Goal: Task Accomplishment & Management: Complete application form

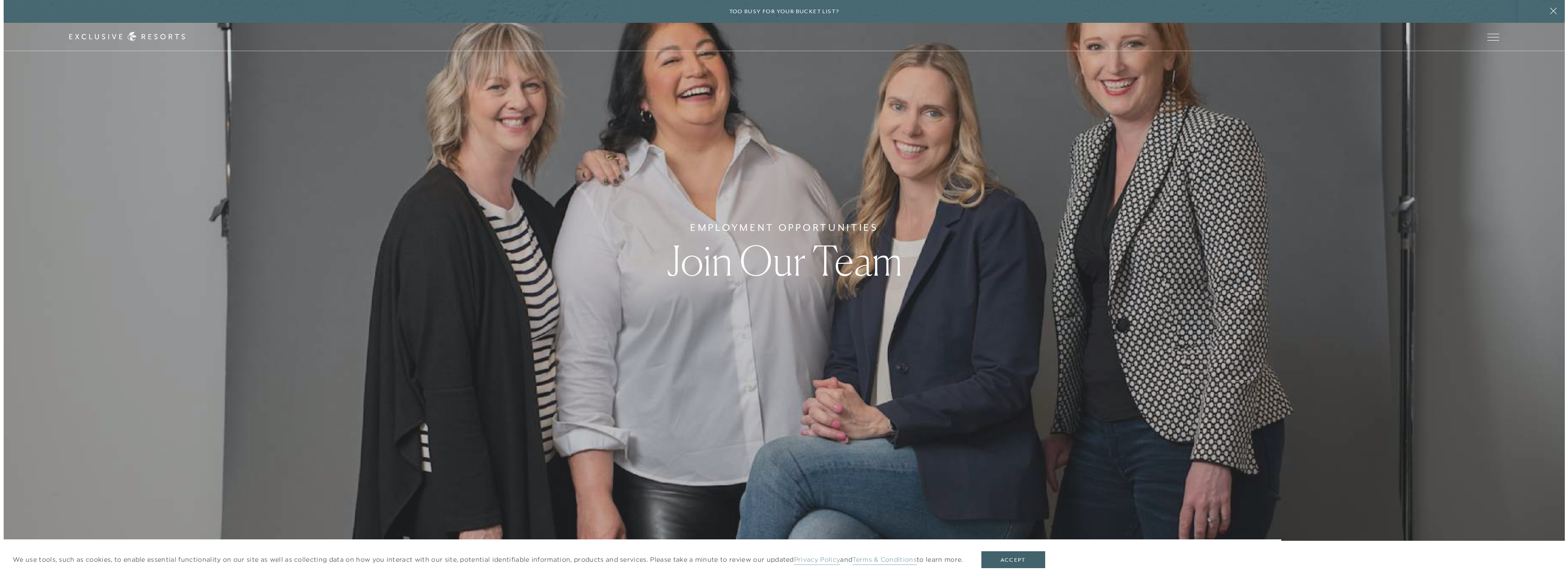
scroll to position [91, 0]
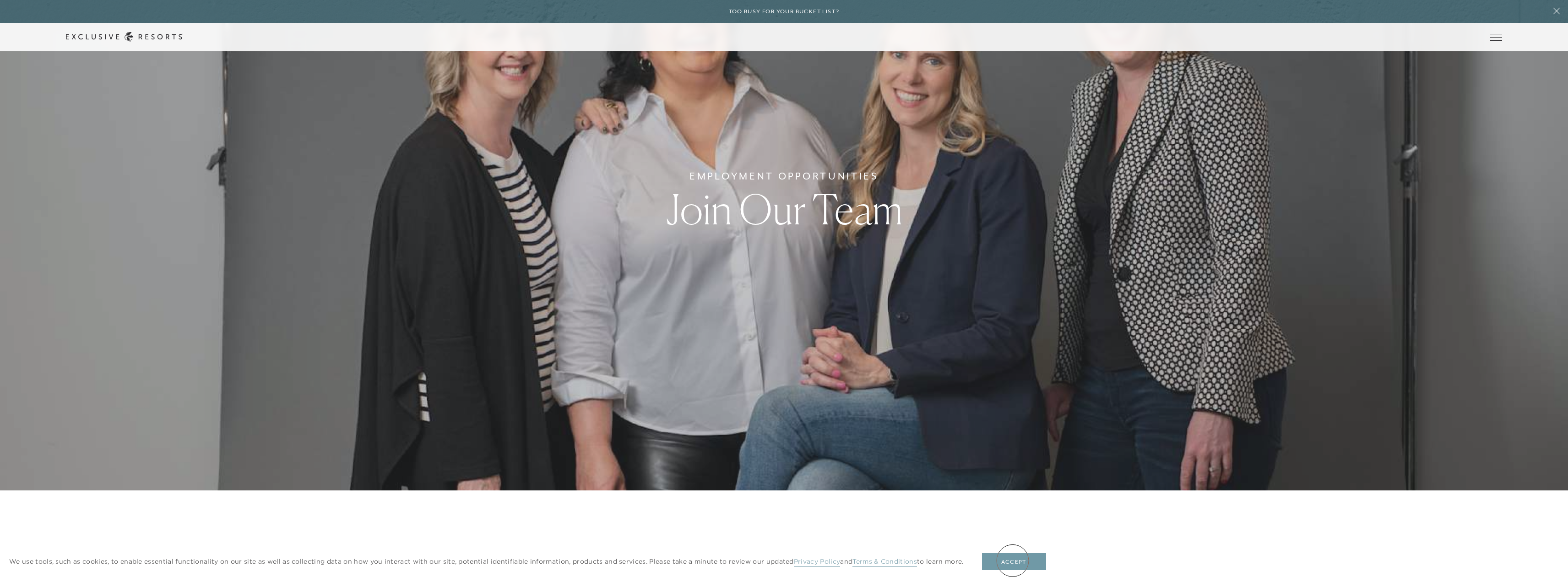
click at [1012, 560] on button "Accept" at bounding box center [1014, 561] width 64 height 17
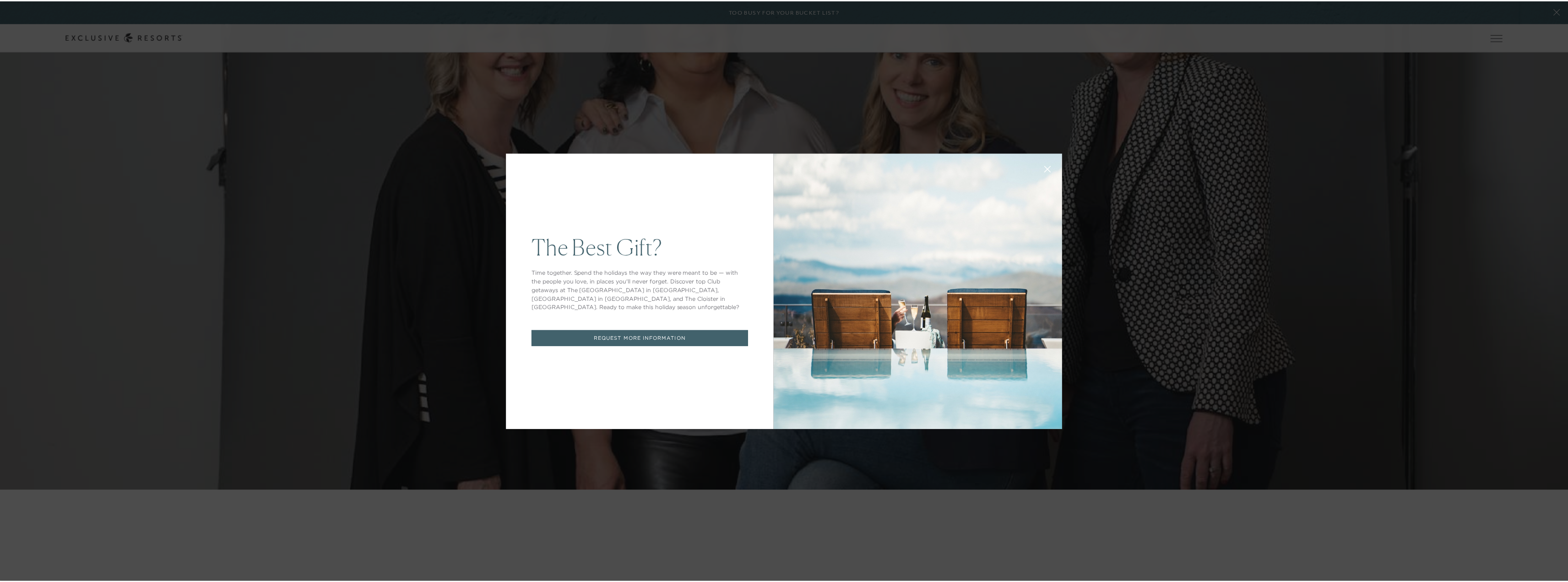
scroll to position [0, 0]
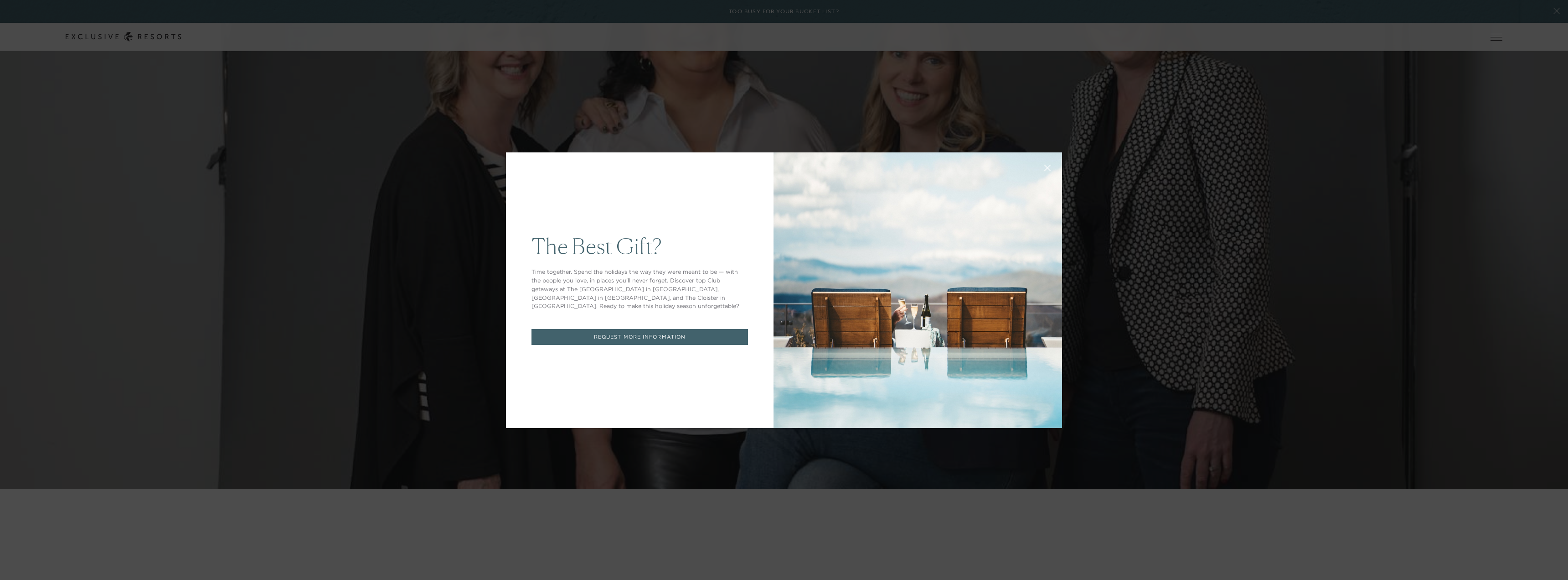
click at [1045, 164] on icon at bounding box center [1048, 168] width 7 height 7
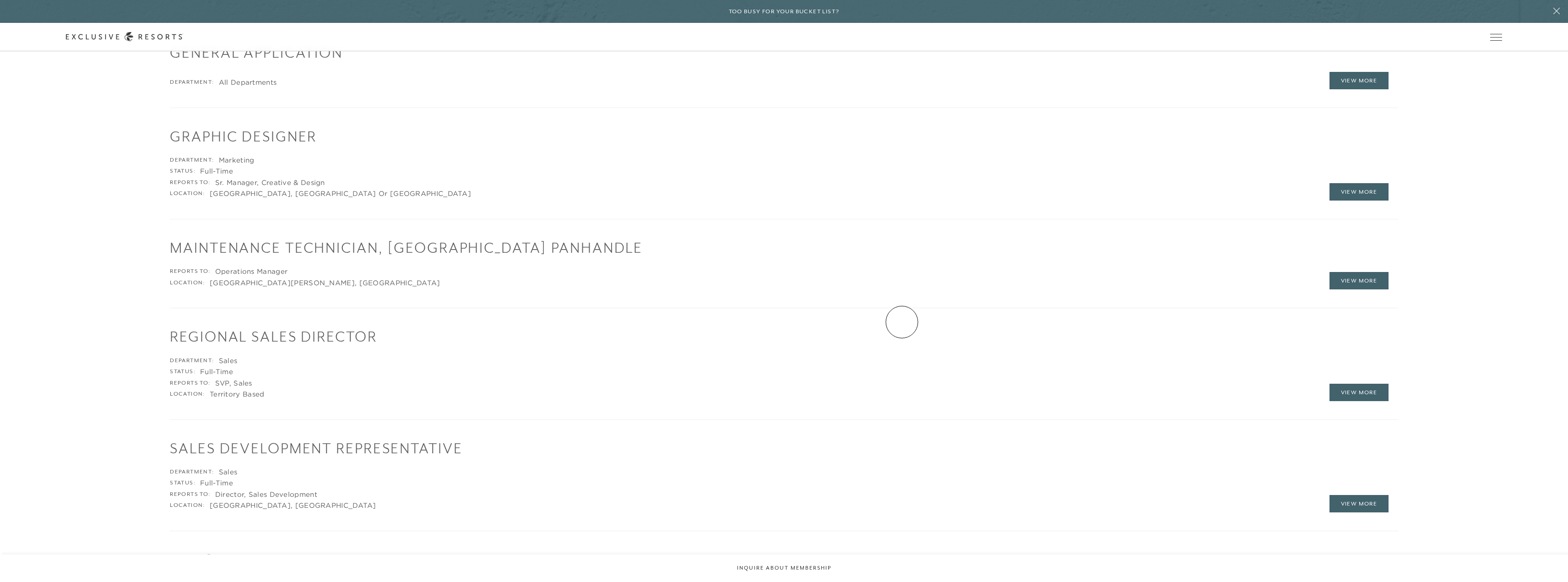
scroll to position [2105, 0]
click at [1368, 387] on link "View More" at bounding box center [1358, 391] width 59 height 17
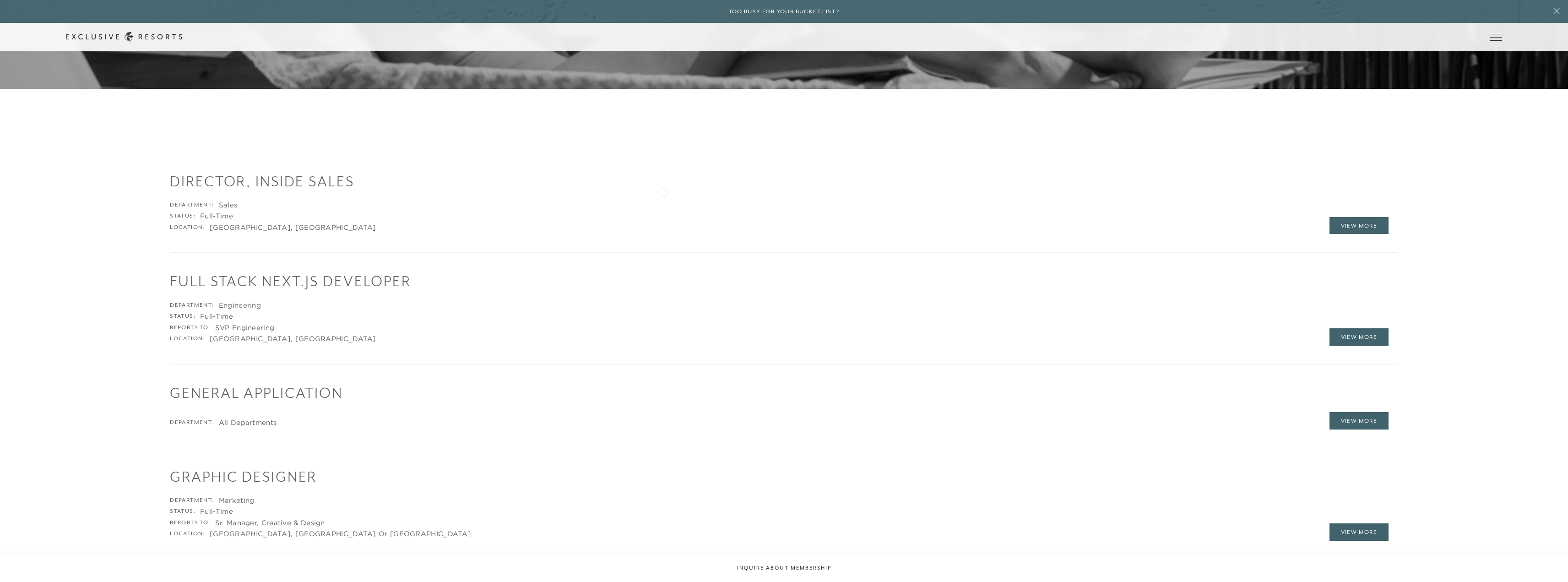
scroll to position [1763, 0]
click at [261, 178] on h1 "Director, Inside Sales" at bounding box center [783, 182] width 1228 height 20
click at [1361, 222] on link "View More" at bounding box center [1358, 226] width 59 height 17
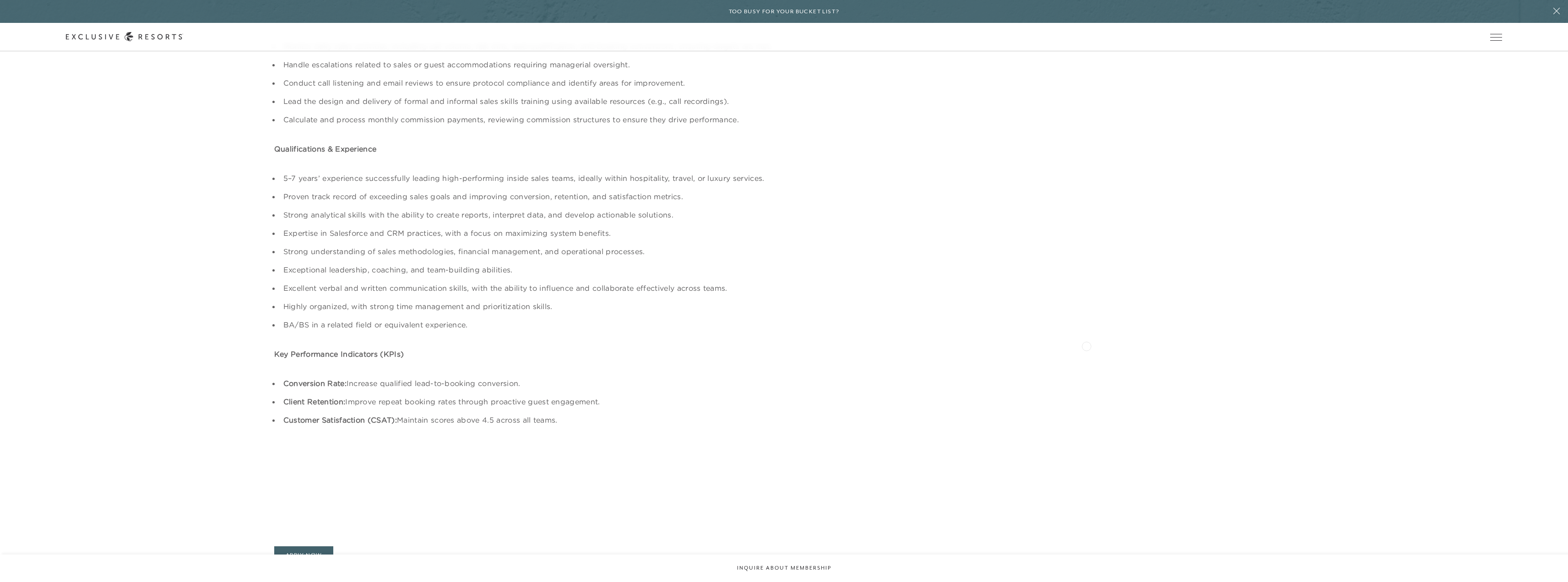
scroll to position [824, 0]
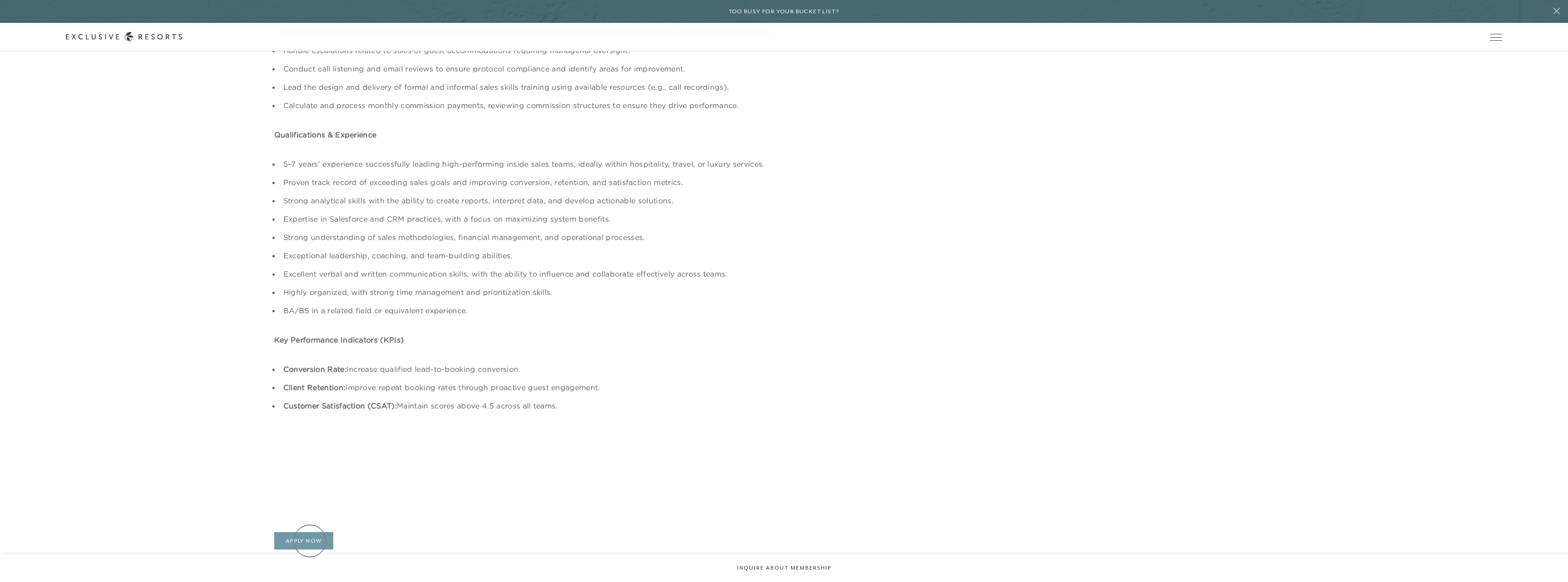
click at [310, 540] on link "Apply Now" at bounding box center [304, 540] width 59 height 17
drag, startPoint x: 566, startPoint y: 408, endPoint x: 291, endPoint y: 78, distance: 429.6
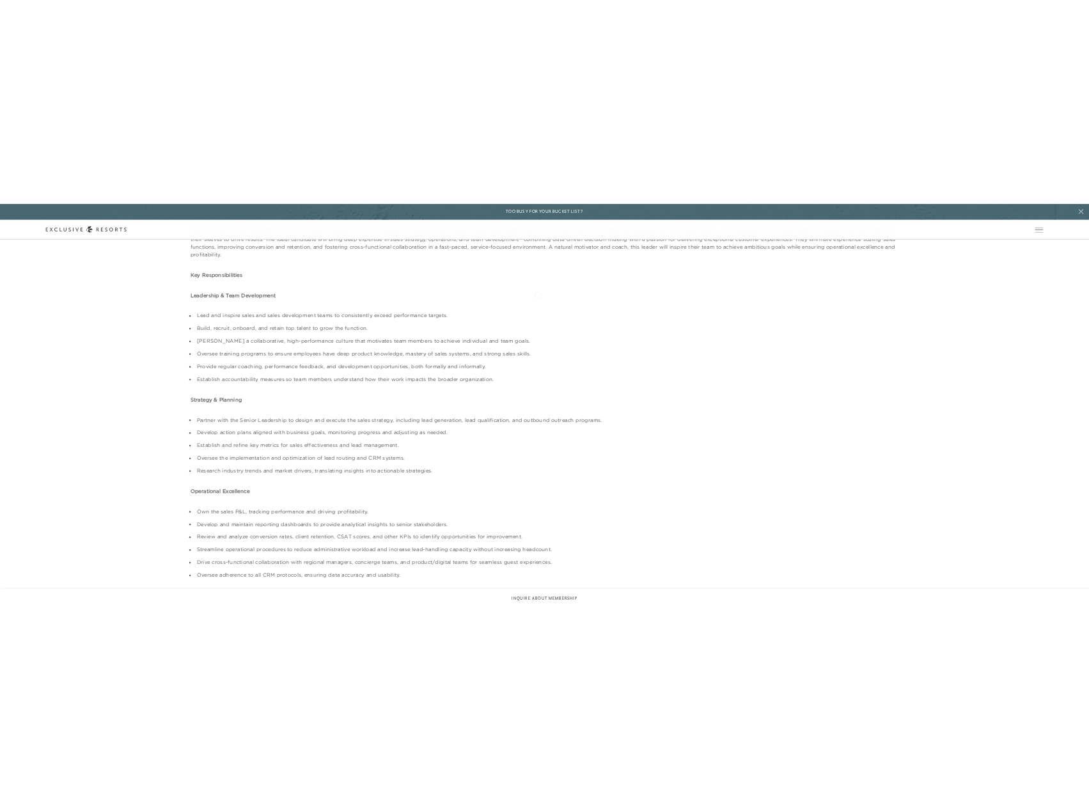
scroll to position [192, 0]
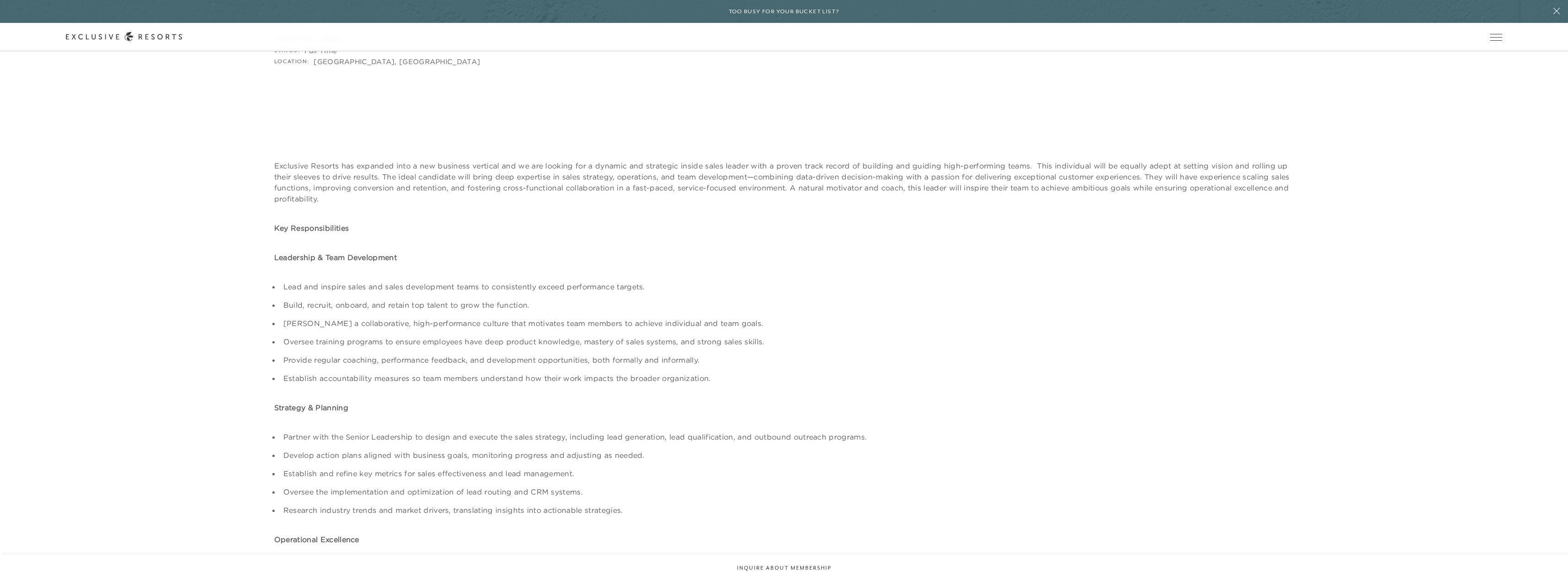
copy div "Lor Ipsumdolor Sitametco Adipiscing Elitseddoe Temporinci Utlaboreet Dolorema &…"
